Goal: Information Seeking & Learning: Understand process/instructions

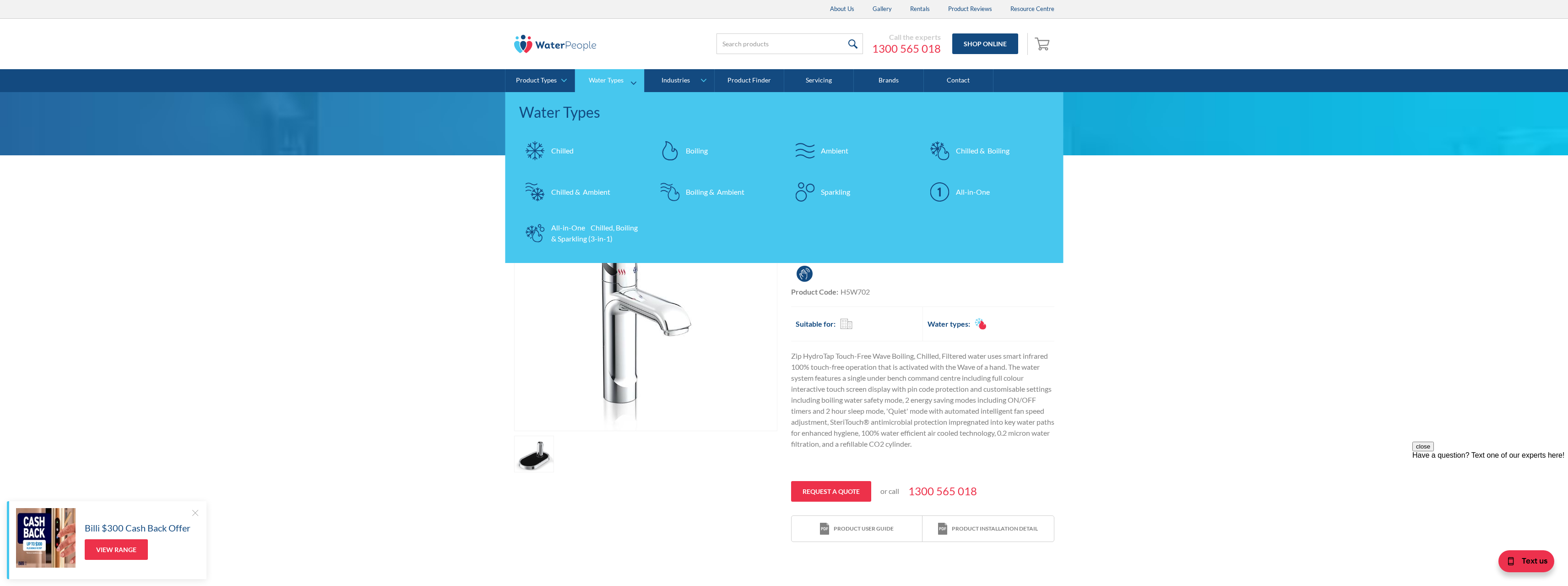
click at [968, 147] on div "Chilled & Boiling" at bounding box center [982, 150] width 54 height 11
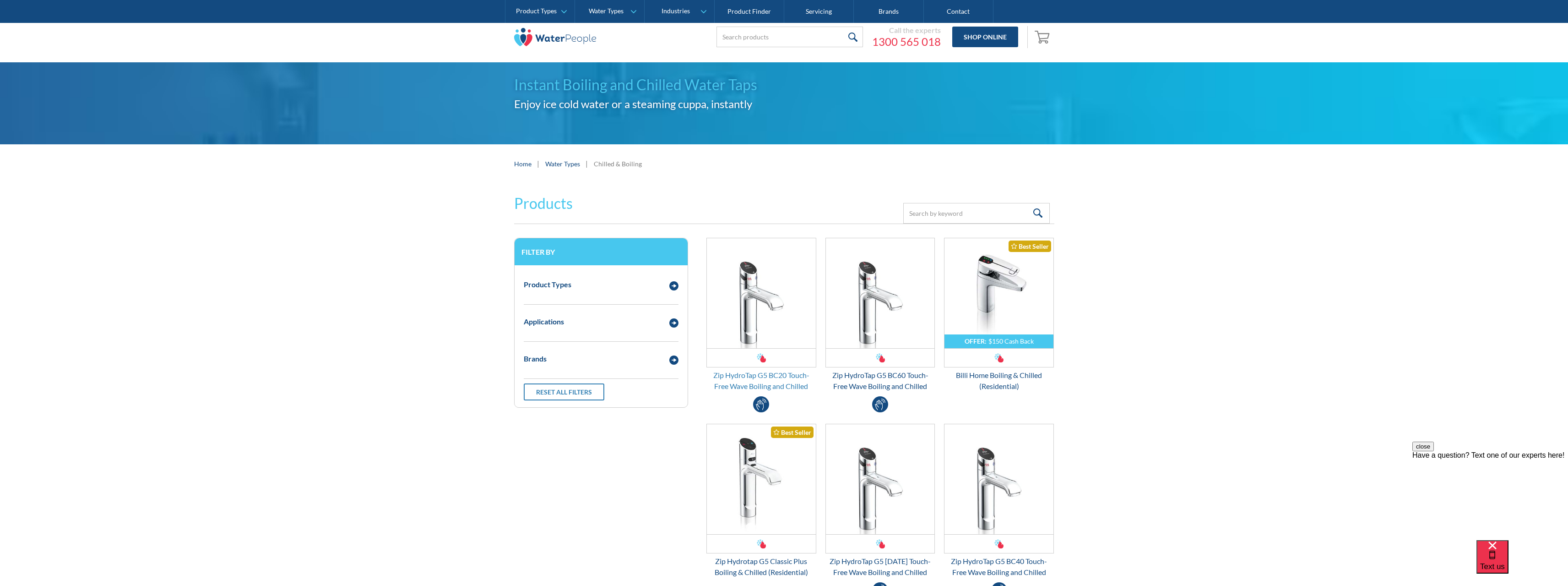
scroll to position [46, 0]
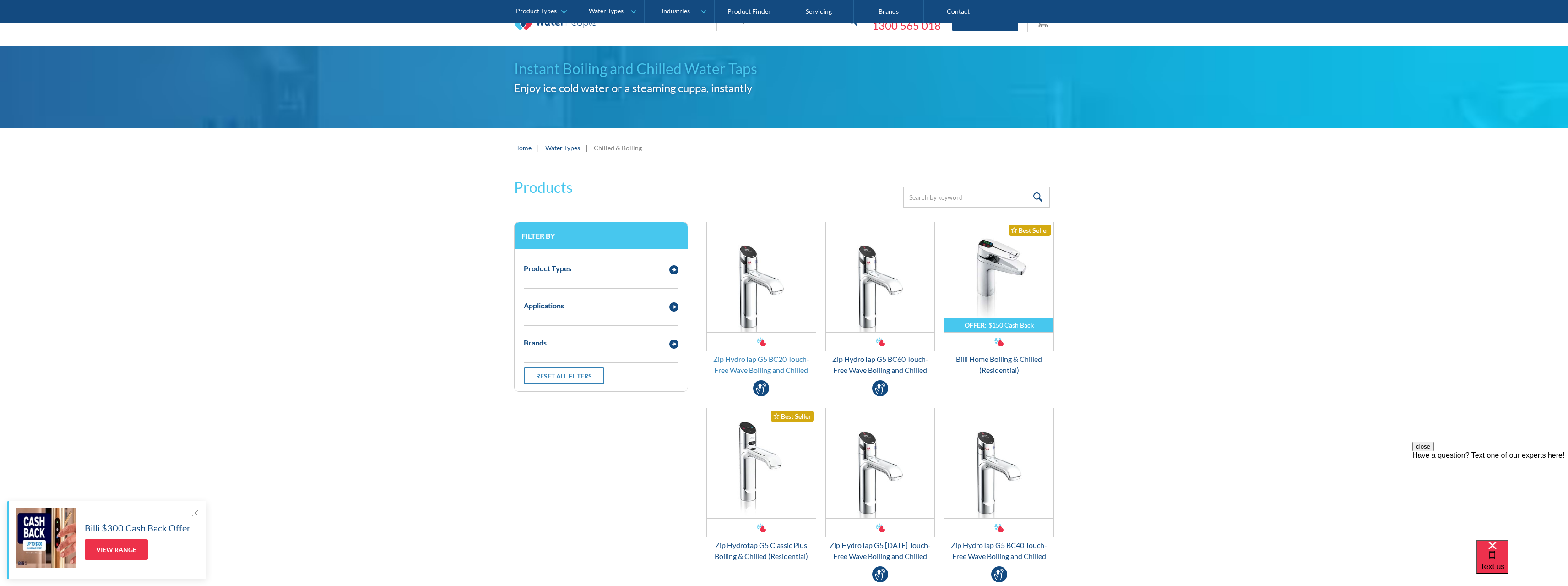
click at [745, 359] on div "Zip HydroTap G5 BC20 Touch-Free Wave Boiling and Chilled" at bounding box center [761, 365] width 110 height 22
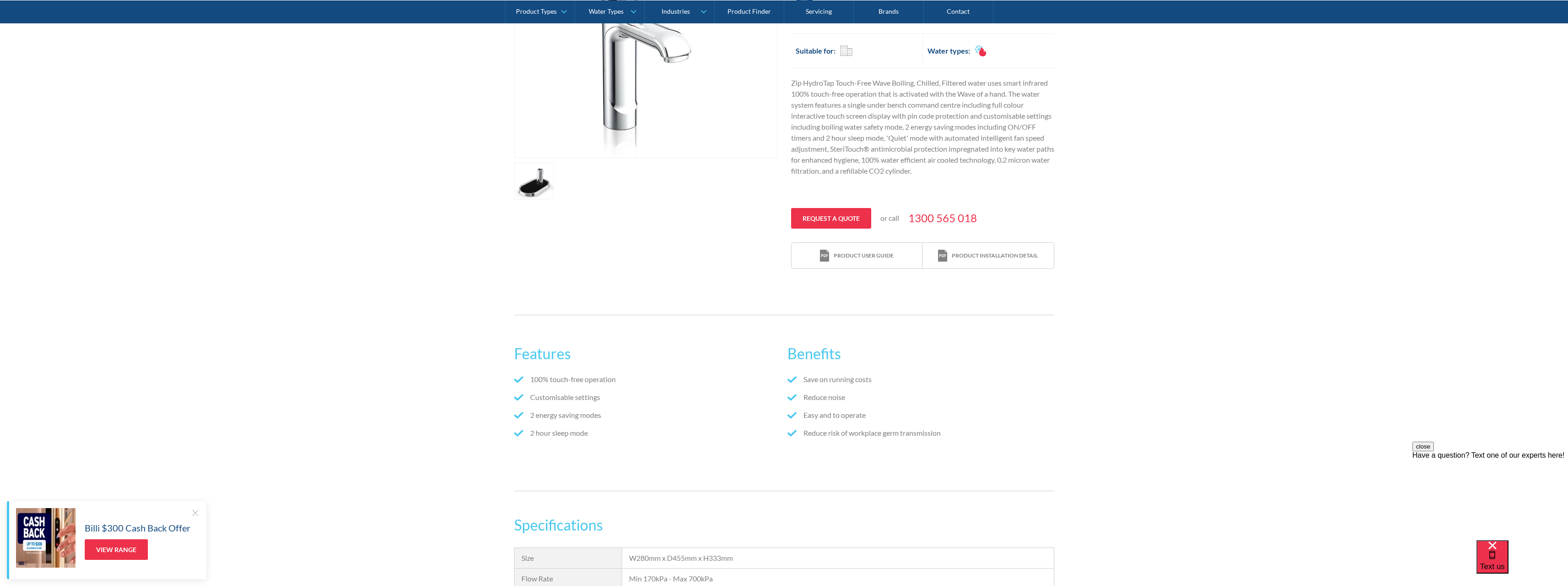
scroll to position [275, 0]
click at [1171, 331] on div "Features 100% touch-free operation Customisable settings 2 energy saving modes …" at bounding box center [784, 401] width 1568 height 204
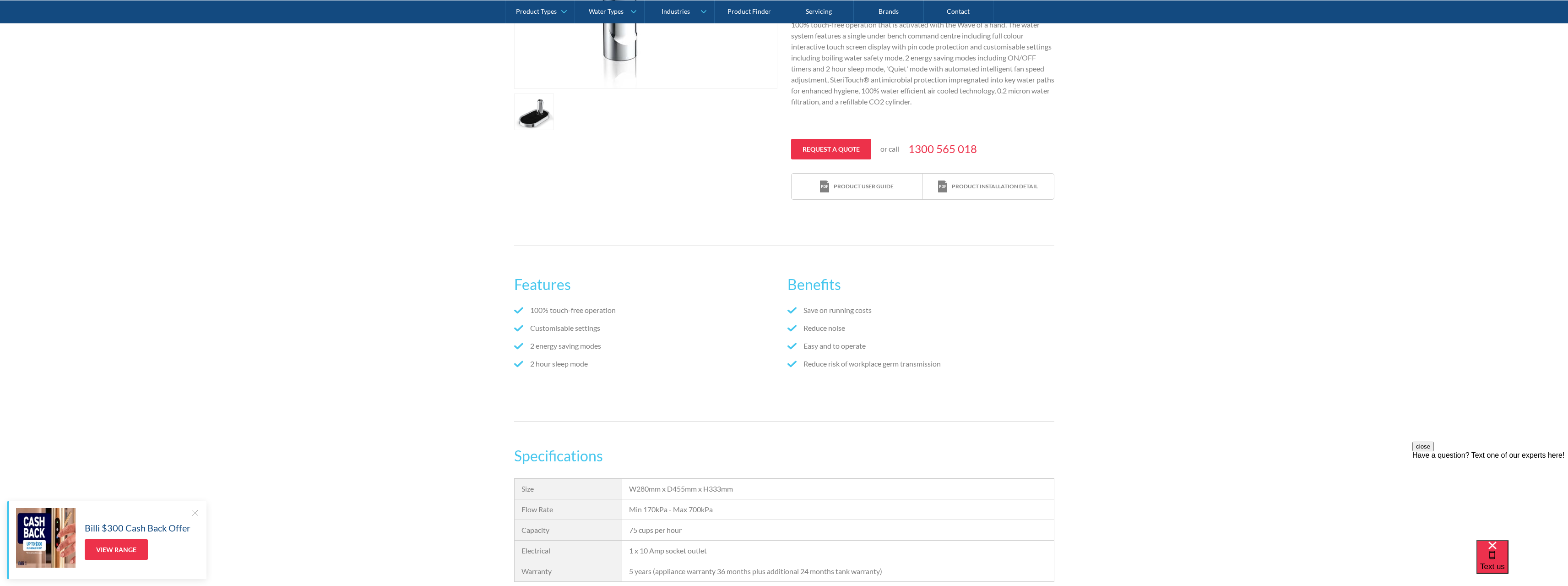
scroll to position [367, 0]
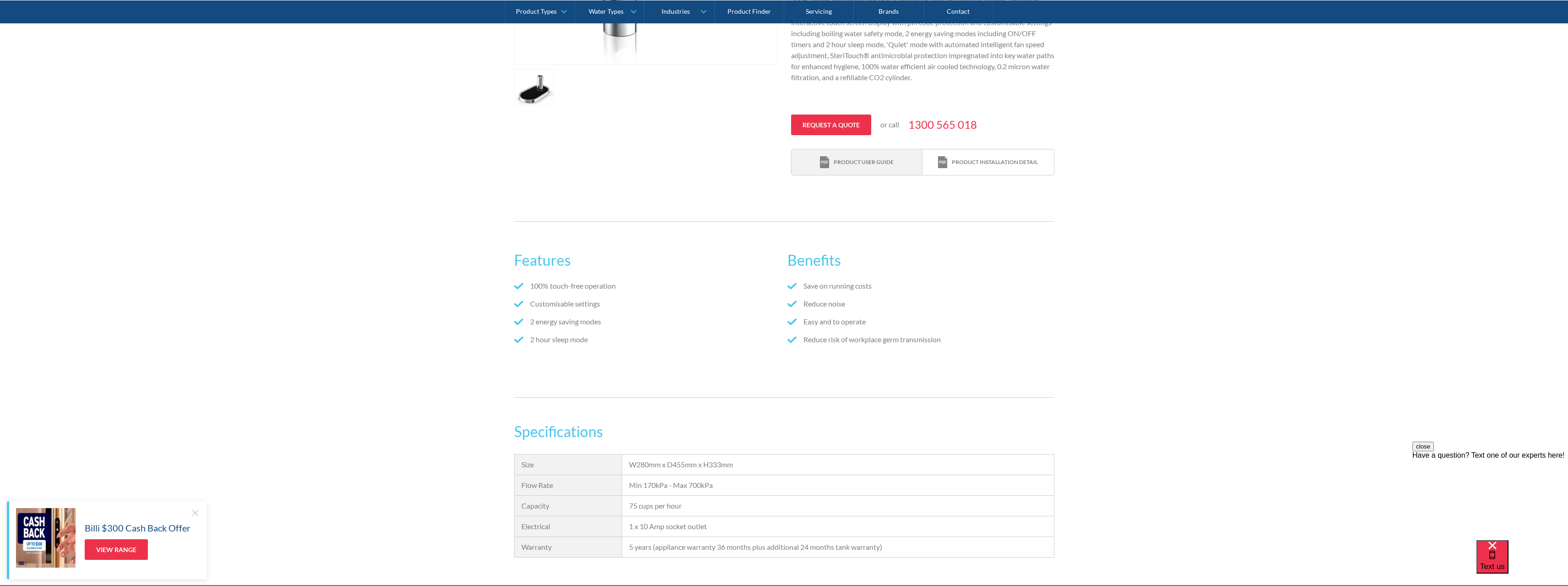
click at [867, 160] on div "Product user guide" at bounding box center [864, 162] width 60 height 9
click at [995, 161] on div "Product installation detail" at bounding box center [995, 162] width 86 height 9
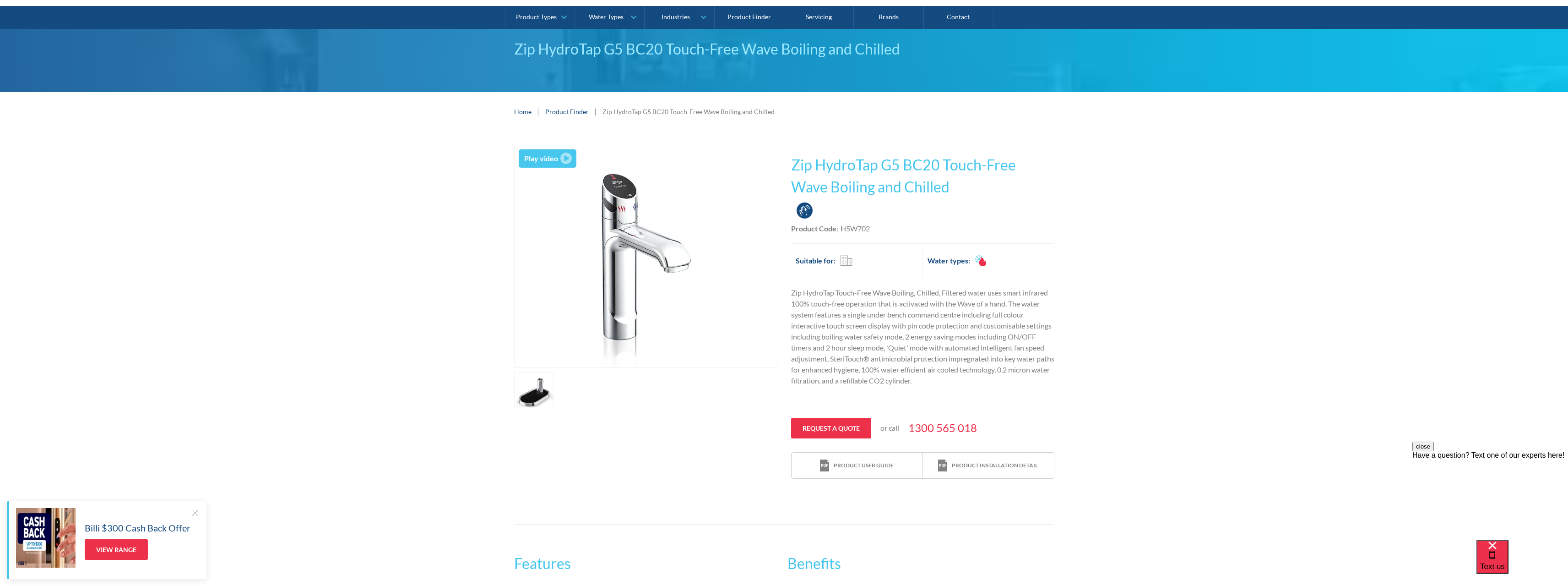
scroll to position [46, 0]
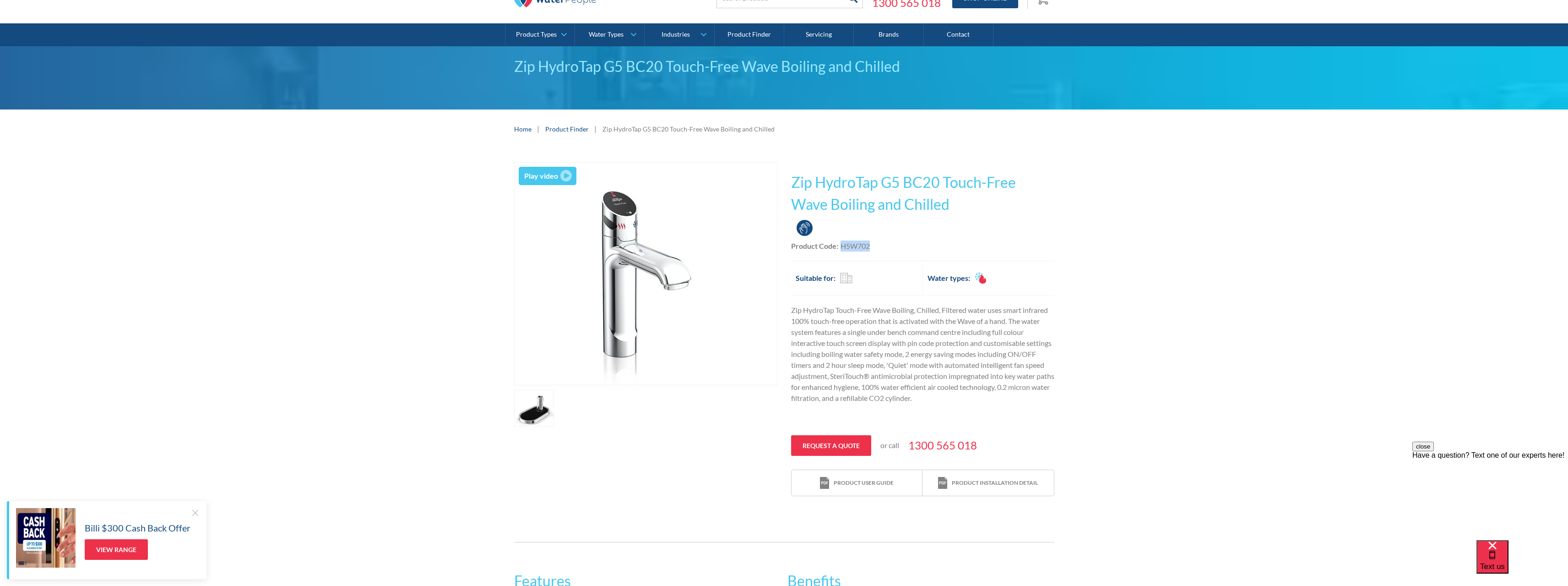
drag, startPoint x: 841, startPoint y: 244, endPoint x: 869, endPoint y: 245, distance: 28.0
click at [869, 245] on div "H5W702" at bounding box center [855, 246] width 29 height 11
copy div "H5W702"
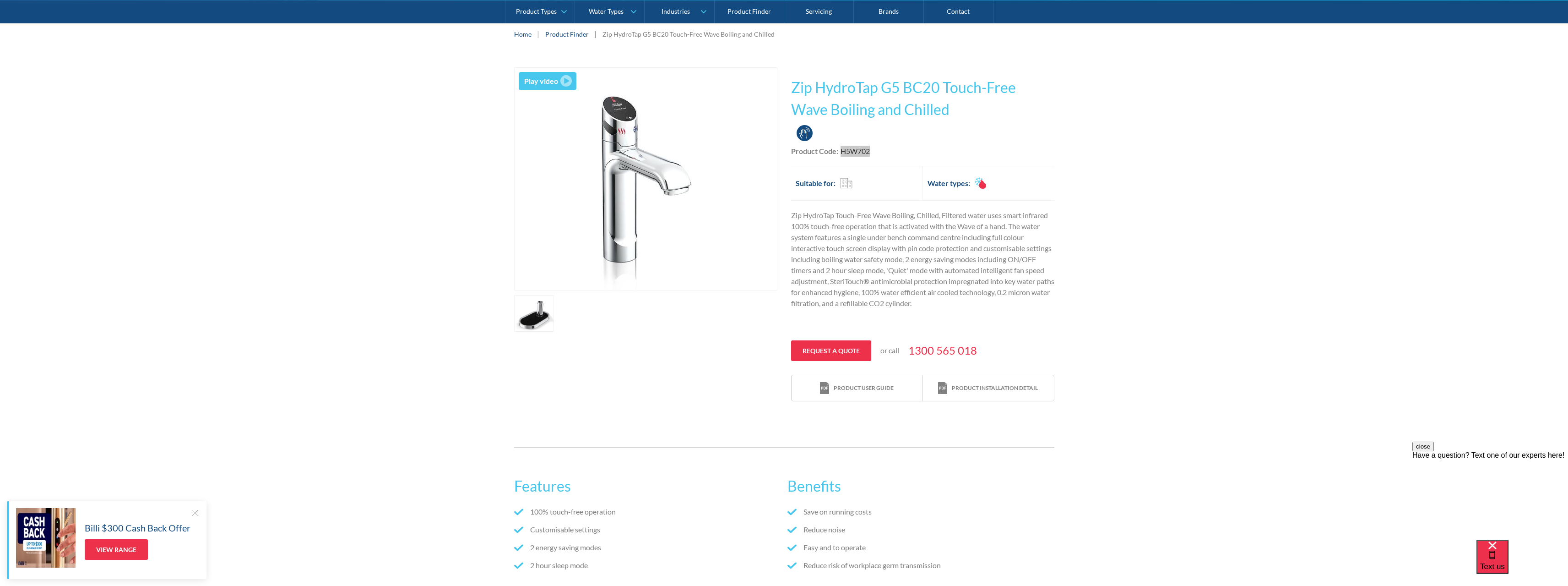
scroll to position [0, 0]
